Goal: Task Accomplishment & Management: Use online tool/utility

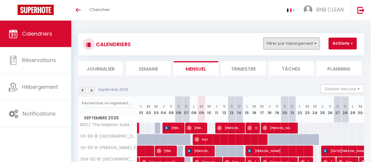
click at [288, 45] on button "Filtrer par hébergement" at bounding box center [292, 44] width 56 height 12
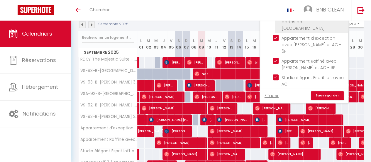
scroll to position [71, 0]
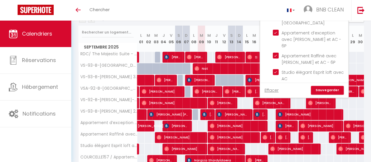
click at [224, 15] on div "Toggle menubar Chercher BUTTON BNB CLEAN Paramètres" at bounding box center [205, 10] width 324 height 21
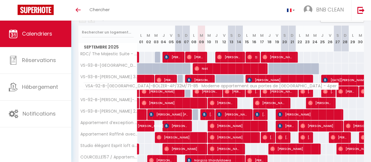
click at [103, 86] on span "VSA-92-B-[GEOGRAPHIC_DATA]-BOLZER-4P/32M/71-85 · Moderne appartement aux portes…" at bounding box center [211, 85] width 256 height 7
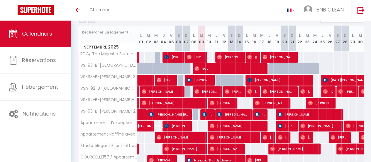
click at [202, 123] on div "191" at bounding box center [201, 125] width 8 height 11
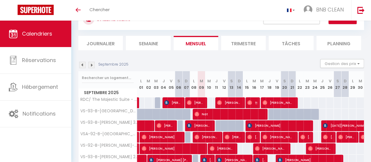
scroll to position [0, 0]
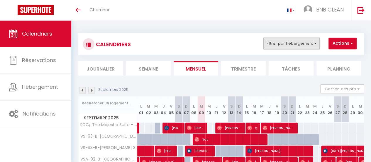
click at [281, 44] on button "Filtrer par hébergement" at bounding box center [292, 44] width 56 height 12
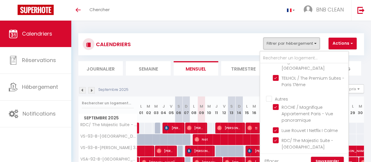
scroll to position [95, 0]
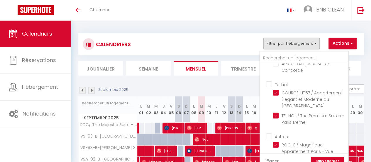
click at [268, 87] on input "Teilhol" at bounding box center [310, 84] width 88 height 6
checkbox input "true"
checkbox input "false"
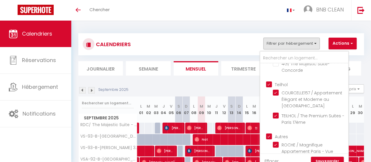
checkbox input "false"
checkbox input "true"
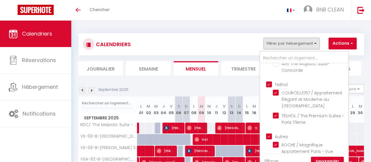
click at [268, 87] on input "Teilhol" at bounding box center [310, 84] width 88 height 6
checkbox input "false"
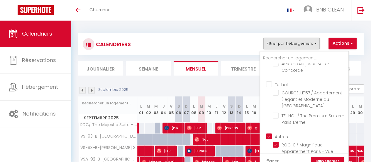
checkbox input "false"
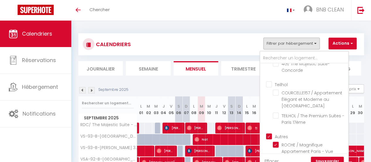
checkbox input "false"
click at [269, 139] on input "Autres" at bounding box center [310, 136] width 88 height 6
checkbox input "false"
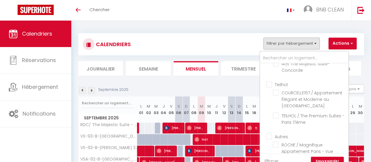
checkbox input "false"
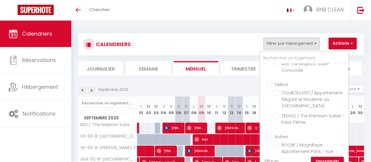
checkbox input "false"
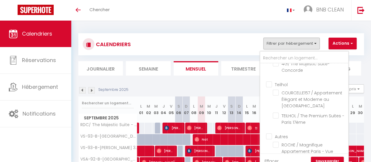
checkbox input "false"
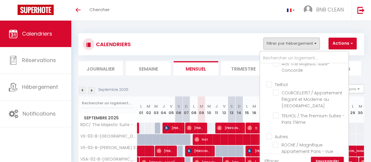
checkbox input "false"
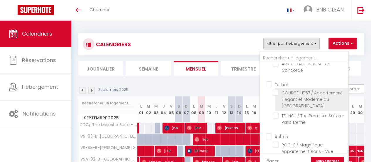
scroll to position [0, 0]
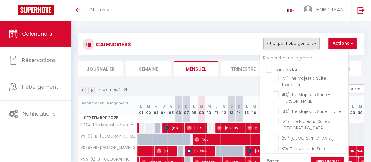
click at [270, 67] on input "Paris Ardout" at bounding box center [310, 69] width 88 height 6
checkbox input "true"
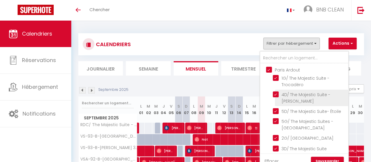
checkbox input "true"
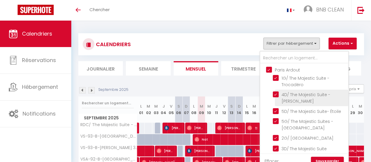
checkbox input "true"
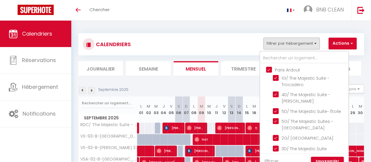
scroll to position [25, 0]
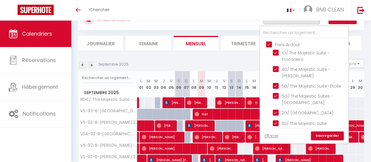
click at [326, 133] on link "Sauvegarder" at bounding box center [327, 135] width 33 height 9
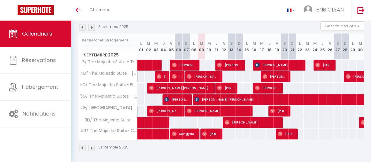
scroll to position [63, 0]
